Goal: Transaction & Acquisition: Subscribe to service/newsletter

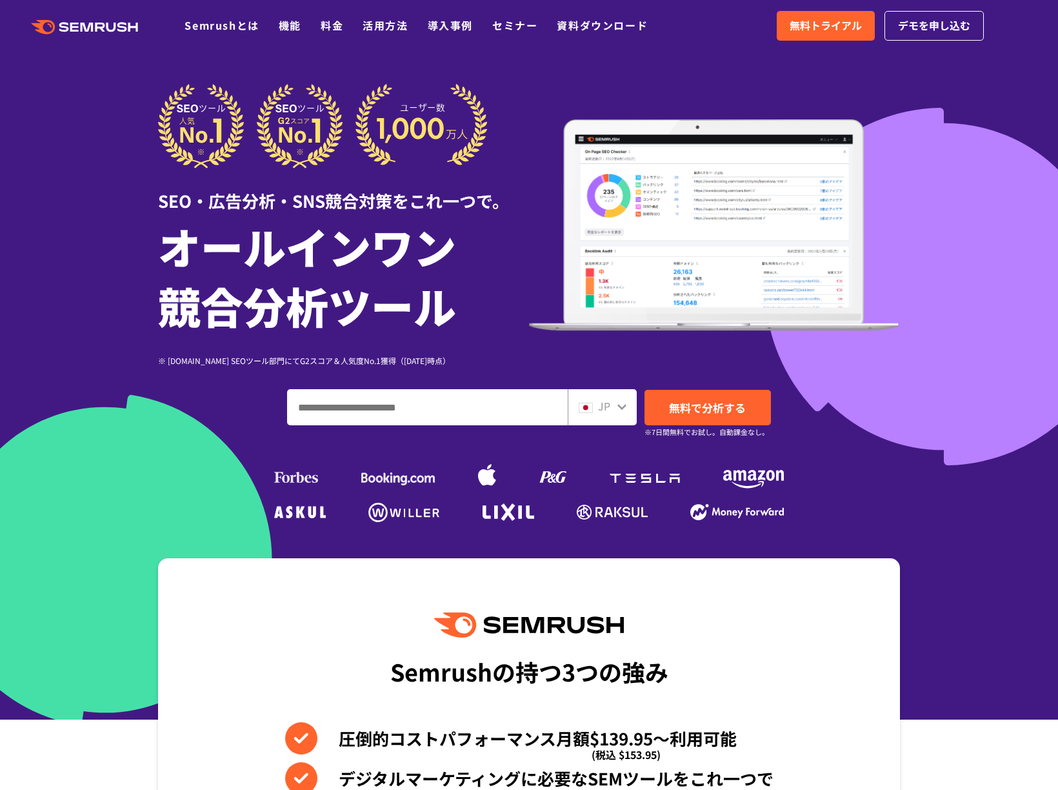
click at [907, 148] on div "SEO・広告分析・SNS競合対策をこれ一つで。 オールインワン 競合分析ツール ※ [DOMAIN_NAME] SEOツール部門にてG2スコア＆人気度No.1…" at bounding box center [529, 305] width 768 height 442
click at [832, 35] on link "無料トライアル" at bounding box center [826, 26] width 98 height 30
click at [894, 72] on div at bounding box center [529, 359] width 1058 height 719
click at [536, 26] on link "セミナー" at bounding box center [514, 24] width 45 height 15
